Goal: Use online tool/utility: Utilize a website feature to perform a specific function

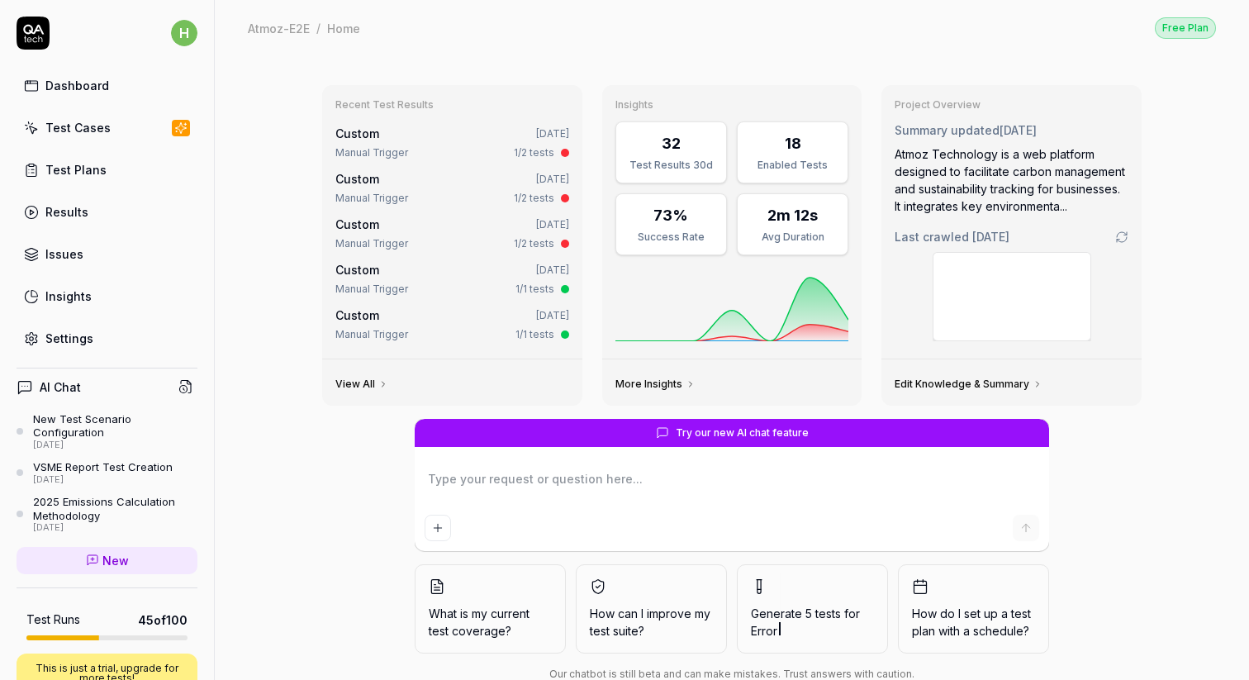
type textarea "*"
click at [93, 130] on div "Test Cases" at bounding box center [77, 127] width 65 height 17
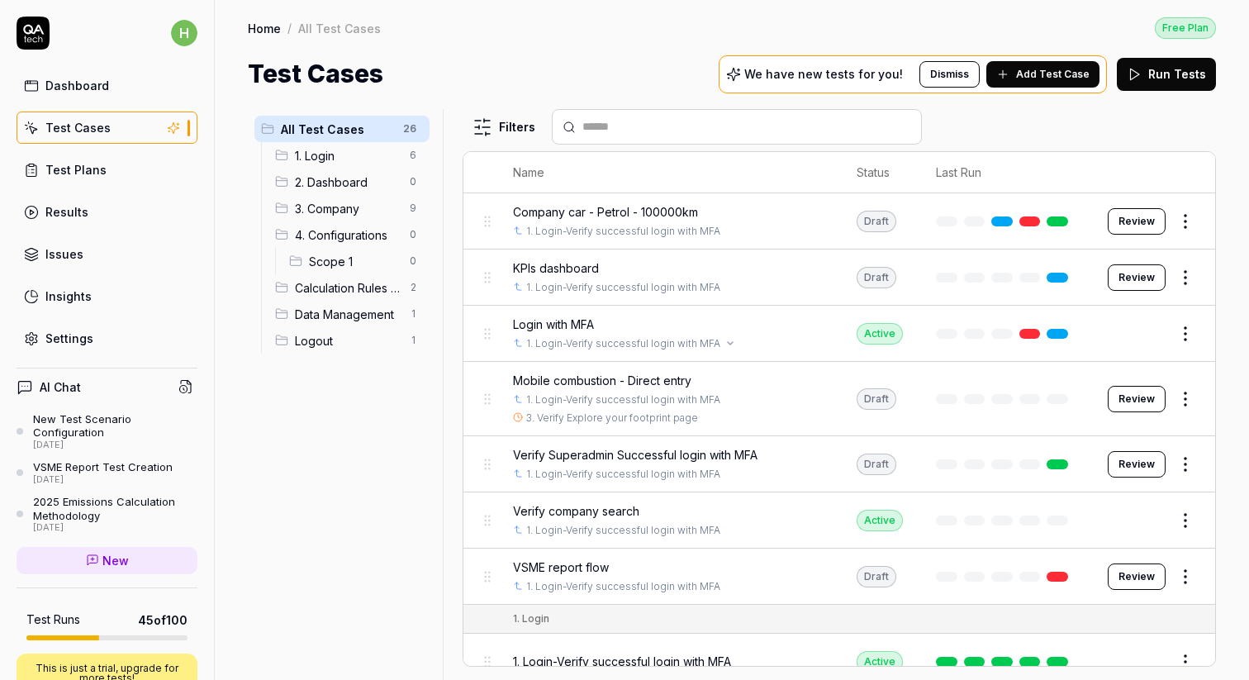
click at [677, 345] on link "1. Login-Verify successful login with MFA" at bounding box center [623, 343] width 194 height 15
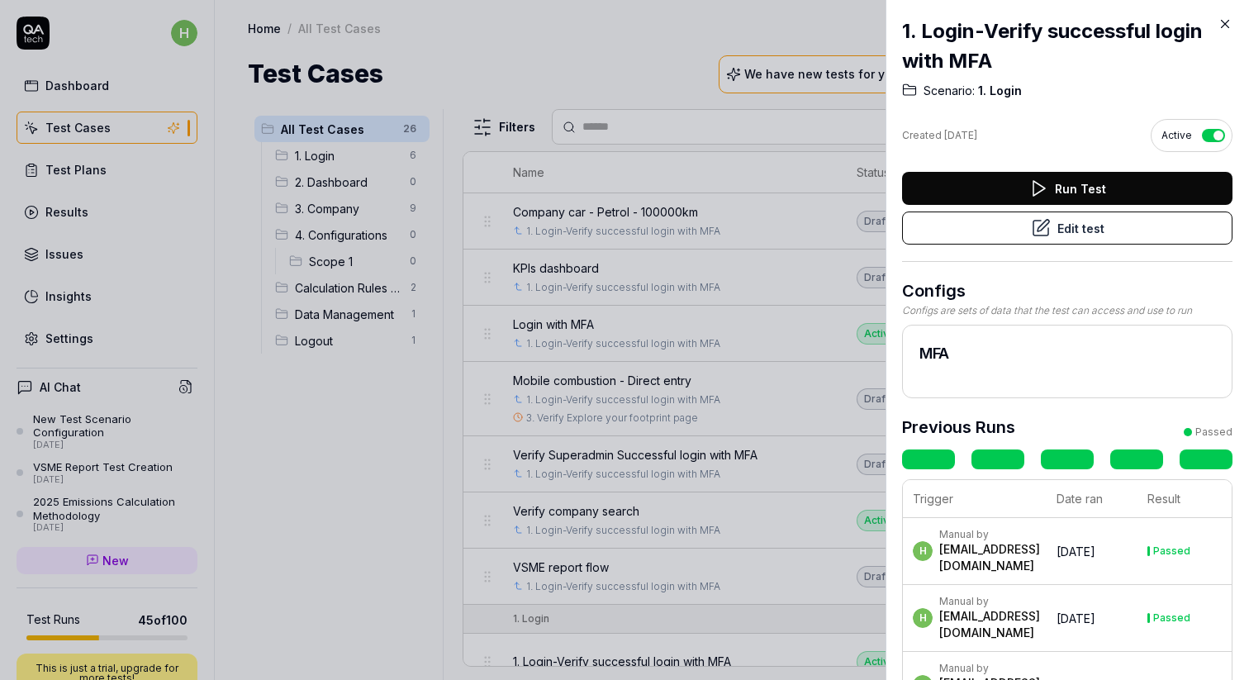
click at [1020, 197] on button "Run Test" at bounding box center [1067, 188] width 330 height 33
